Goal: Task Accomplishment & Management: Complete application form

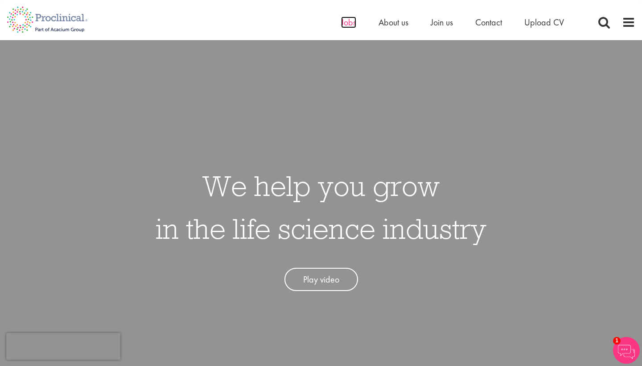
click at [348, 20] on span "Jobs" at bounding box center [348, 23] width 15 height 12
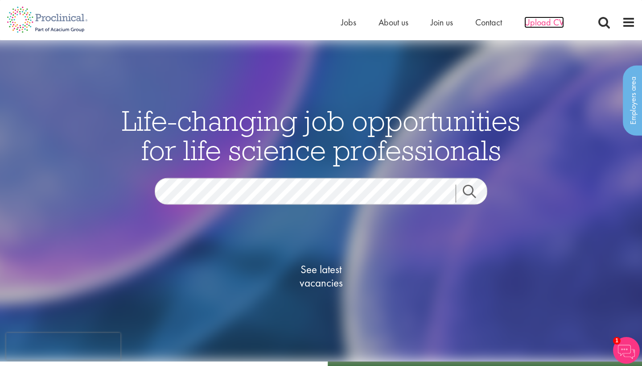
click at [541, 21] on span "Upload CV" at bounding box center [545, 23] width 40 height 12
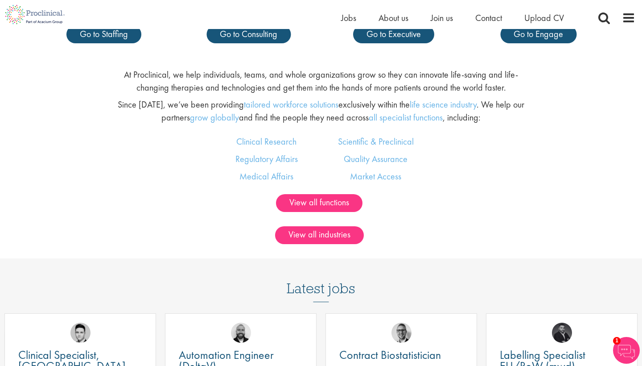
scroll to position [604, 0]
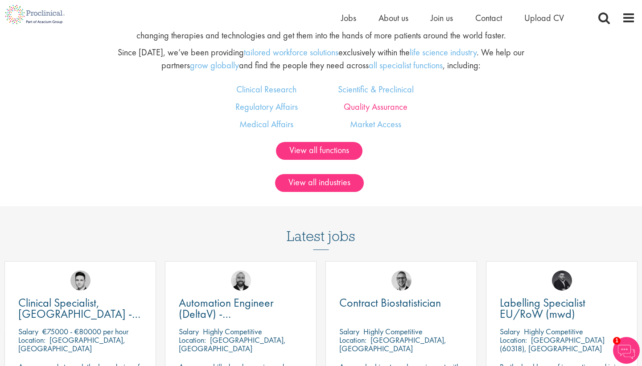
click at [351, 107] on link "Quality Assurance" at bounding box center [376, 107] width 64 height 12
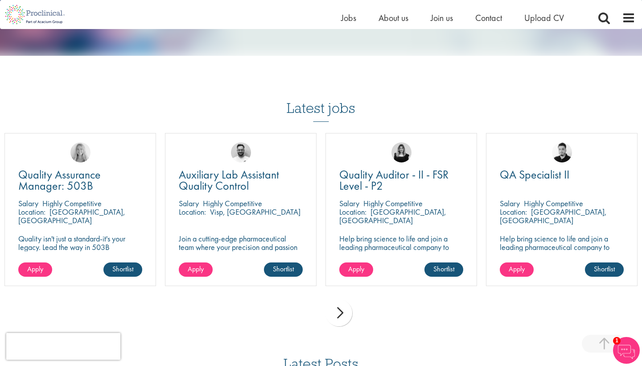
scroll to position [920, 0]
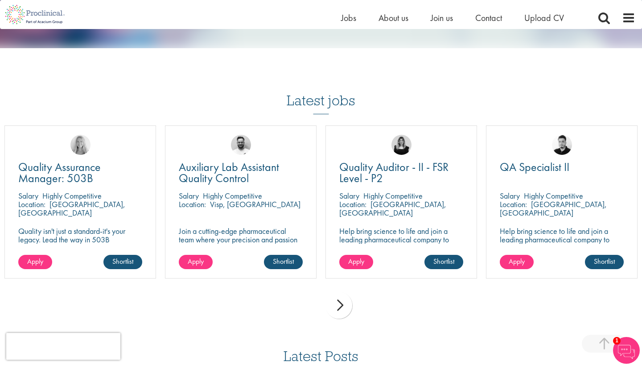
click at [345, 292] on div "next" at bounding box center [339, 305] width 27 height 27
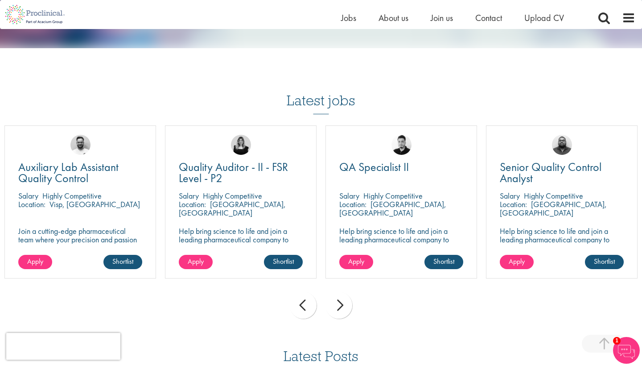
click at [342, 292] on div "next" at bounding box center [339, 305] width 27 height 27
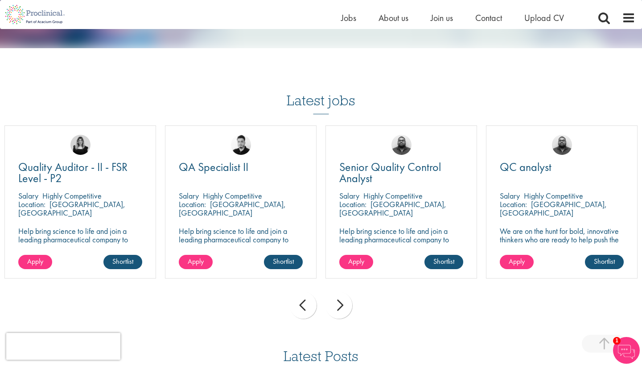
click at [342, 292] on div "next" at bounding box center [339, 305] width 27 height 27
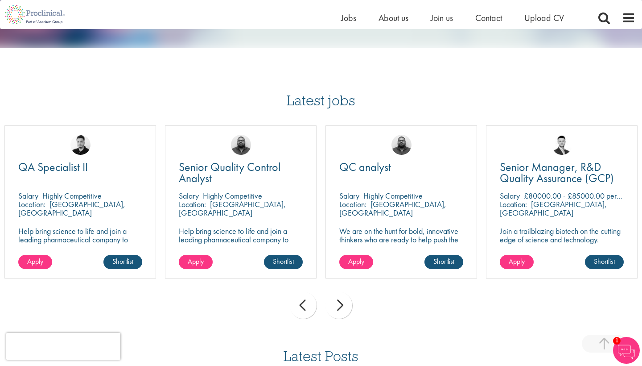
click at [342, 292] on div "next" at bounding box center [339, 305] width 27 height 27
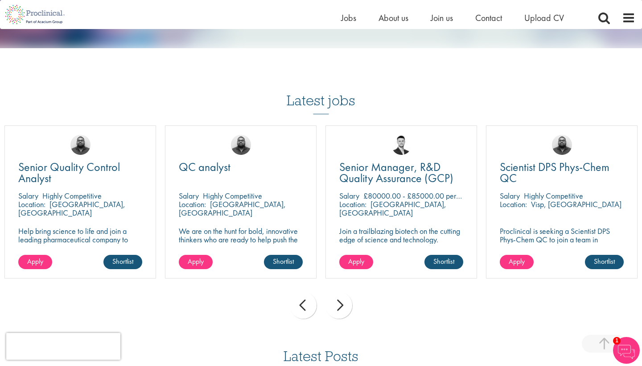
click at [342, 292] on div "next" at bounding box center [339, 305] width 27 height 27
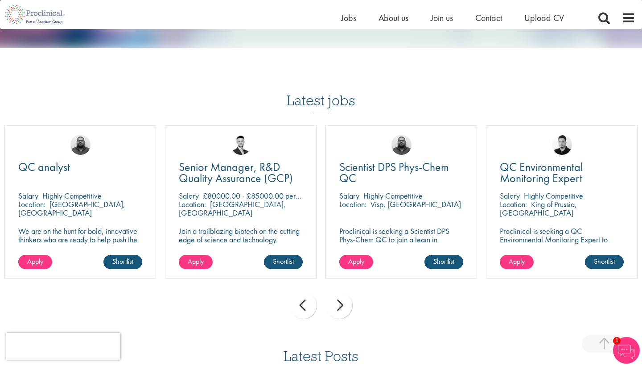
click at [342, 292] on div "next" at bounding box center [339, 305] width 27 height 27
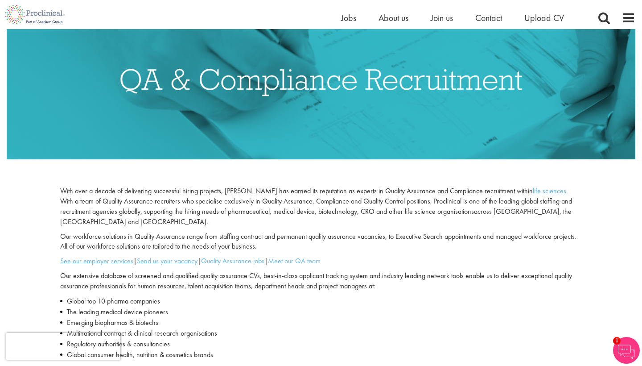
scroll to position [123, 0]
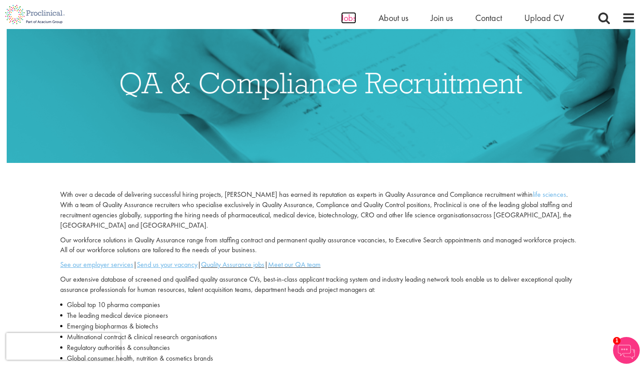
click at [348, 16] on span "Jobs" at bounding box center [348, 18] width 15 height 12
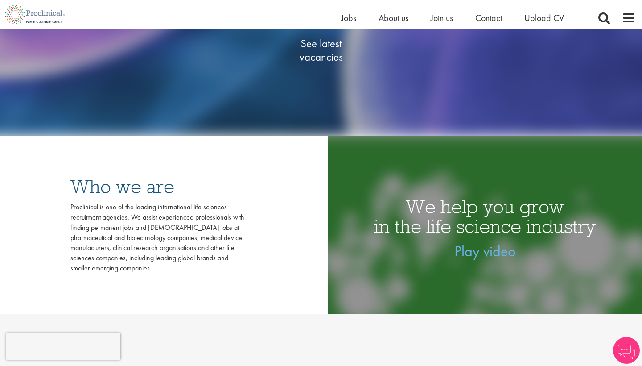
scroll to position [215, 0]
click at [328, 59] on span "See latest vacancies" at bounding box center [321, 50] width 89 height 27
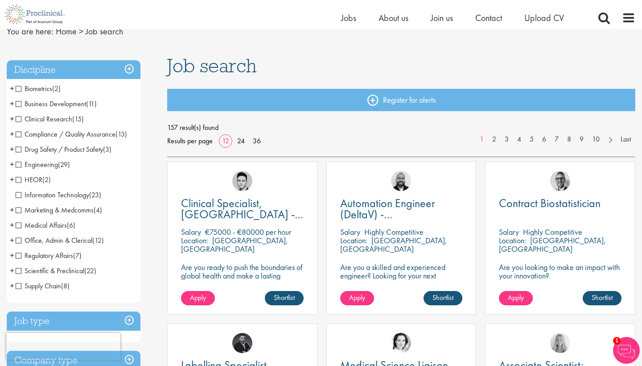
scroll to position [48, 0]
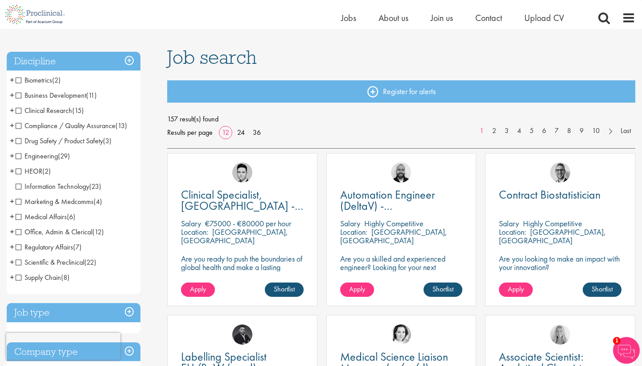
click at [42, 80] on span "Biometrics" at bounding box center [34, 79] width 37 height 9
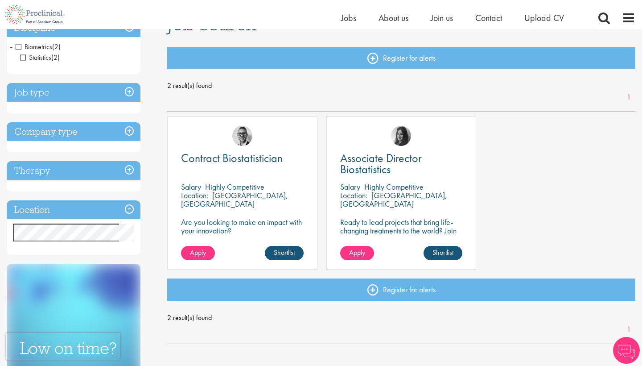
scroll to position [95, 0]
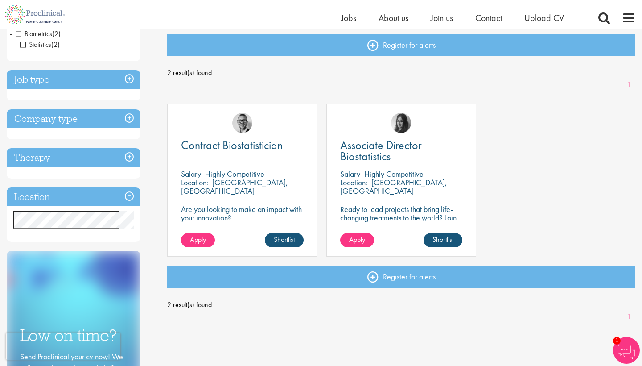
click at [130, 77] on h3 "Job type" at bounding box center [74, 79] width 134 height 19
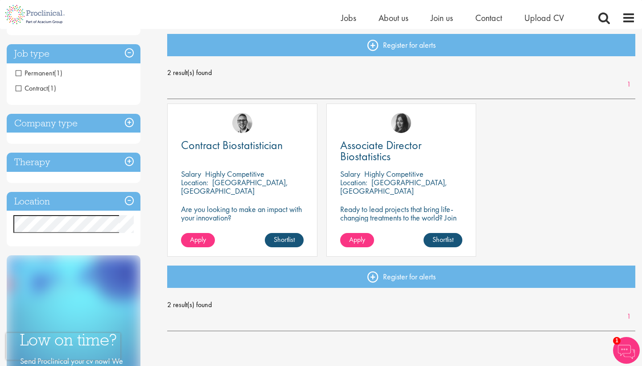
click at [98, 126] on h3 "Company type" at bounding box center [74, 123] width 134 height 19
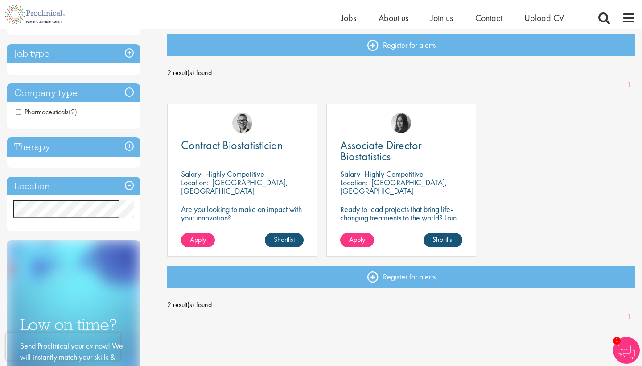
click at [91, 144] on h3 "Therapy" at bounding box center [74, 146] width 134 height 19
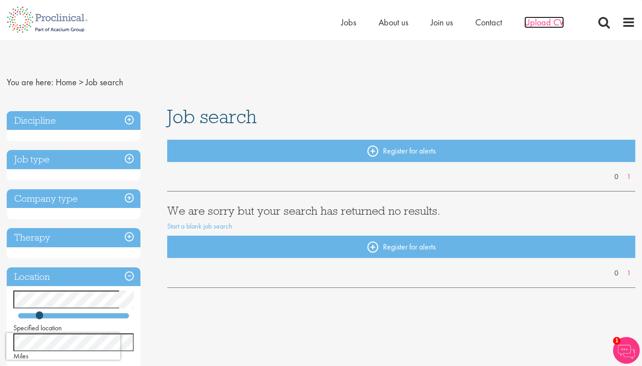
click at [536, 20] on span "Upload CV" at bounding box center [545, 23] width 40 height 12
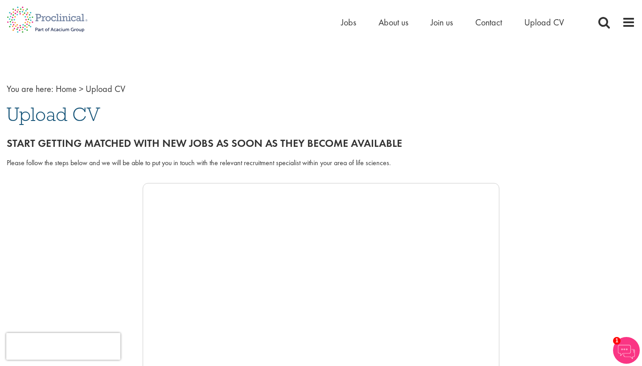
click at [556, 112] on h1 "Upload CV" at bounding box center [321, 114] width 629 height 20
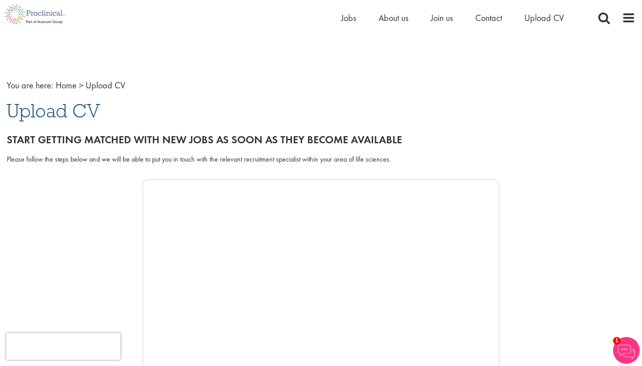
scroll to position [5, 0]
